Goal: Task Accomplishment & Management: Use online tool/utility

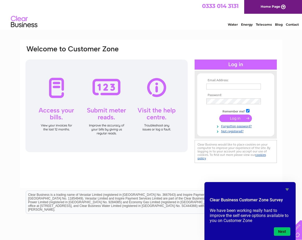
click at [229, 86] on input "text" at bounding box center [233, 87] width 55 height 6
type input "pjmgb@tiscali.co.uk"
click at [219, 115] on input "submit" at bounding box center [235, 118] width 33 height 7
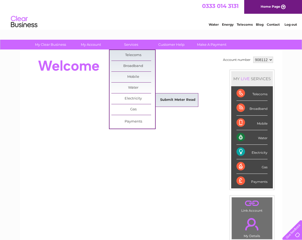
click at [175, 101] on link "Submit Meter Read" at bounding box center [178, 100] width 44 height 11
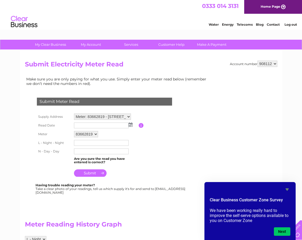
click at [131, 126] on img at bounding box center [131, 125] width 4 height 4
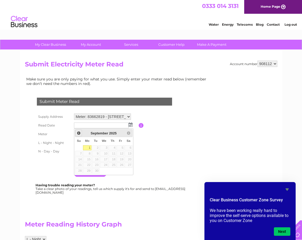
click at [79, 134] on span "Prev" at bounding box center [79, 133] width 4 height 4
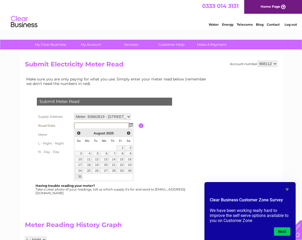
click at [79, 177] on link "31" at bounding box center [78, 176] width 7 height 5
type input "2025/08/31"
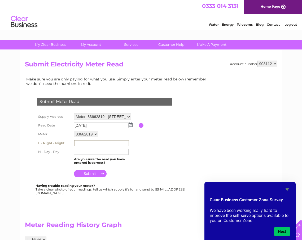
click at [81, 142] on input "text" at bounding box center [101, 143] width 55 height 6
type input "13068"
click at [83, 153] on input "text" at bounding box center [101, 152] width 55 height 6
type input "30800"
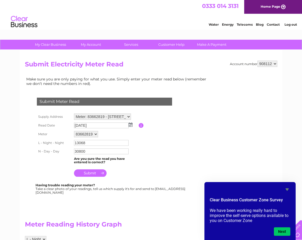
click at [90, 173] on input "submit" at bounding box center [90, 173] width 33 height 7
